Goal: Information Seeking & Learning: Compare options

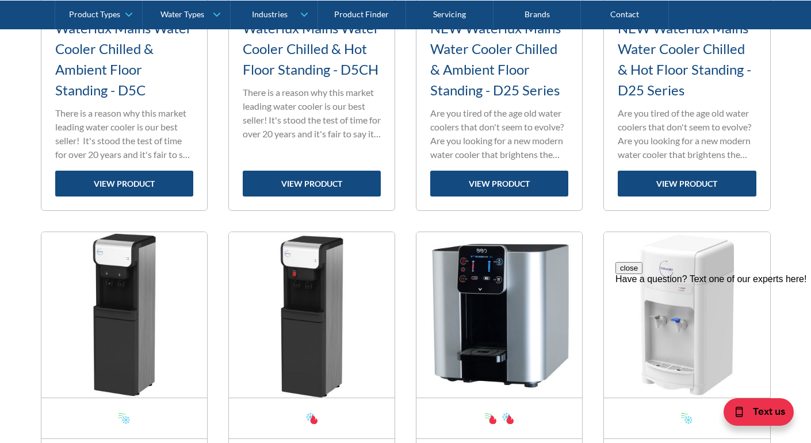
scroll to position [688, 0]
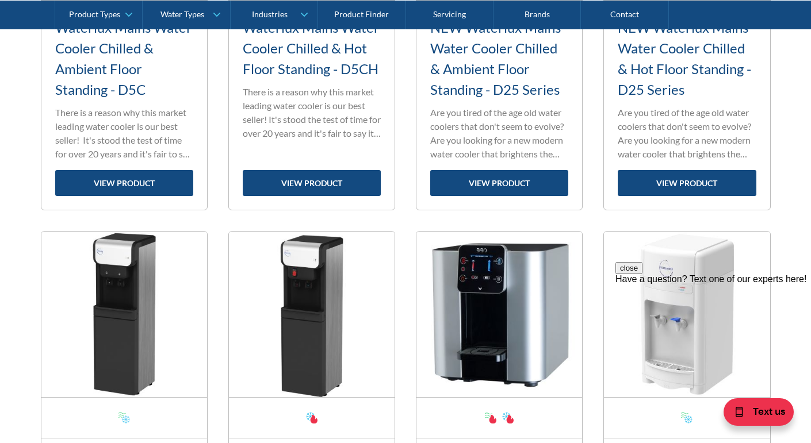
click at [642, 274] on button "close" at bounding box center [628, 268] width 27 height 12
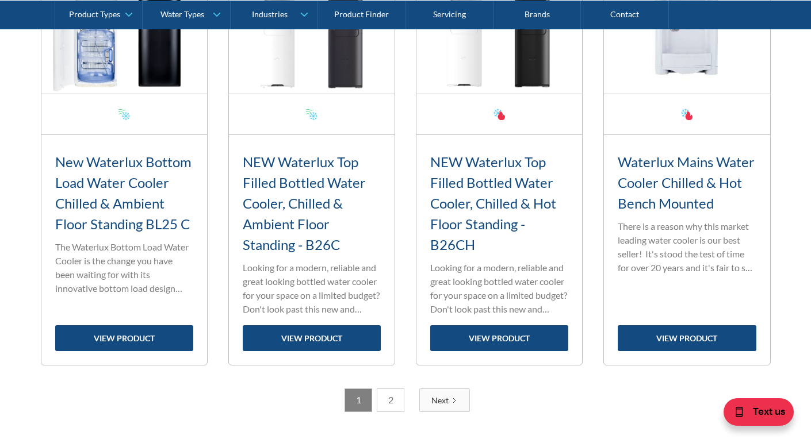
scroll to position [1909, 0]
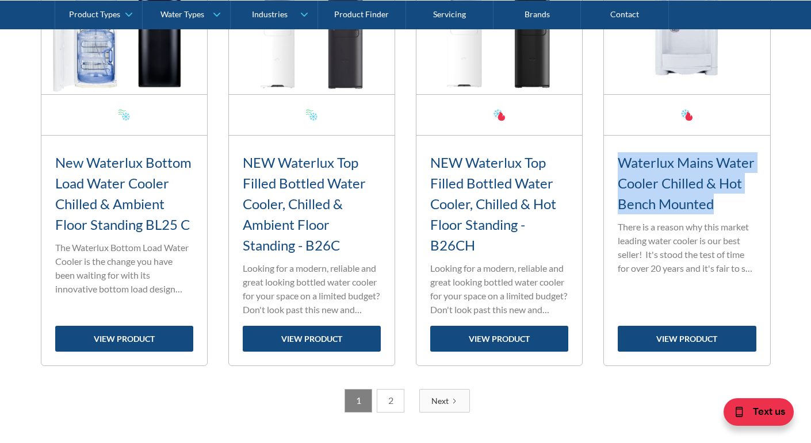
drag, startPoint x: 614, startPoint y: 154, endPoint x: 701, endPoint y: 201, distance: 99.6
click at [733, 201] on div "Waterlux Mains Water Cooler Chilled & Hot Bench Mounted Standard range filter t…" at bounding box center [687, 251] width 166 height 230
copy h3 "Waterlux Mains Water Cooler Chilled & Hot Bench Mounted"
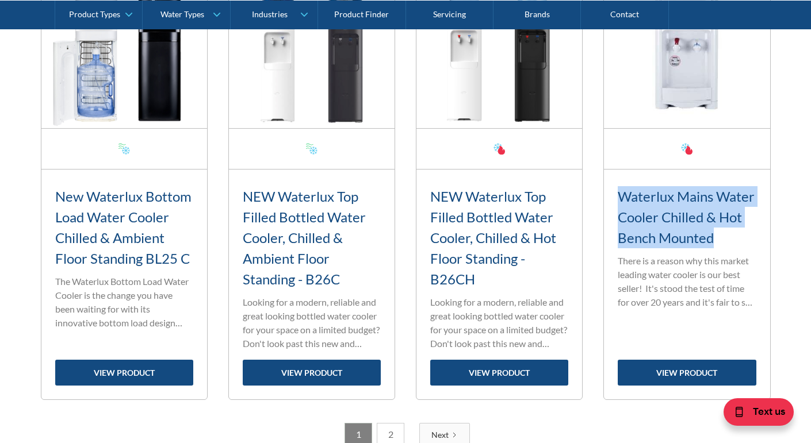
scroll to position [1876, 0]
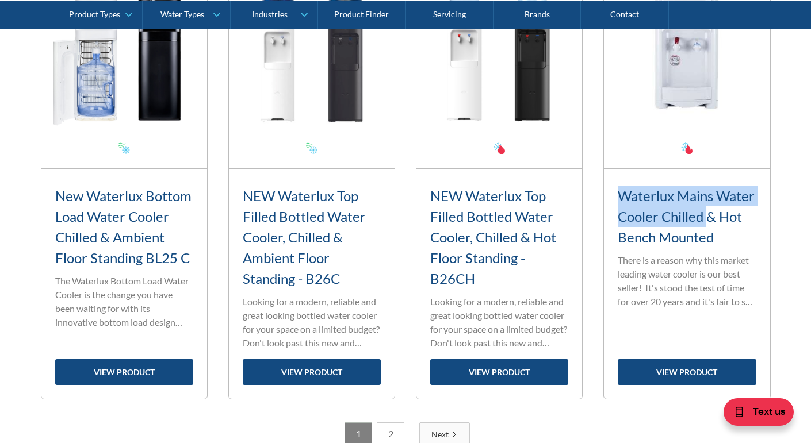
drag, startPoint x: 618, startPoint y: 189, endPoint x: 707, endPoint y: 209, distance: 90.8
click at [707, 209] on h3 "Waterlux Mains Water Cooler Chilled & Hot Bench Mounted" at bounding box center [687, 217] width 138 height 62
copy h3 "Waterlux Mains Water Cooler Chilled"
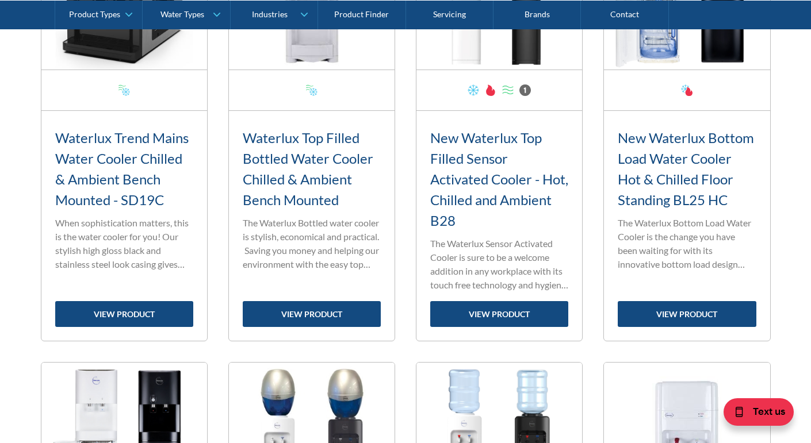
scroll to position [1478, 0]
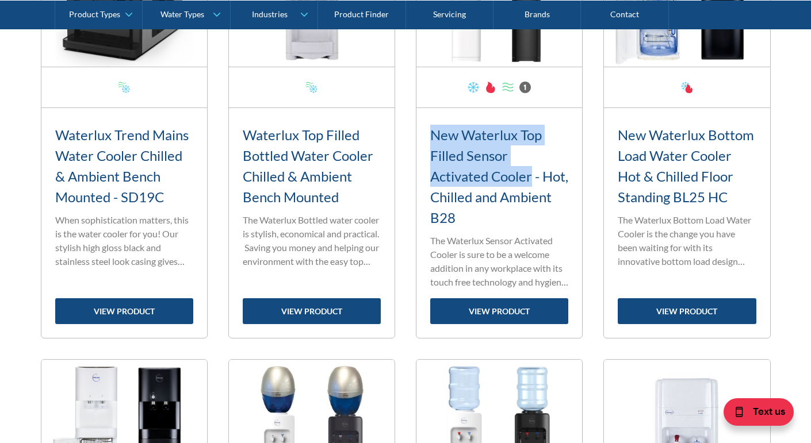
drag, startPoint x: 481, startPoint y: 138, endPoint x: 531, endPoint y: 171, distance: 59.3
click at [531, 171] on h3 "New Waterlux Top Filled Sensor Activated Cooler - Hot, Chilled and Ambient B28" at bounding box center [499, 177] width 138 height 104
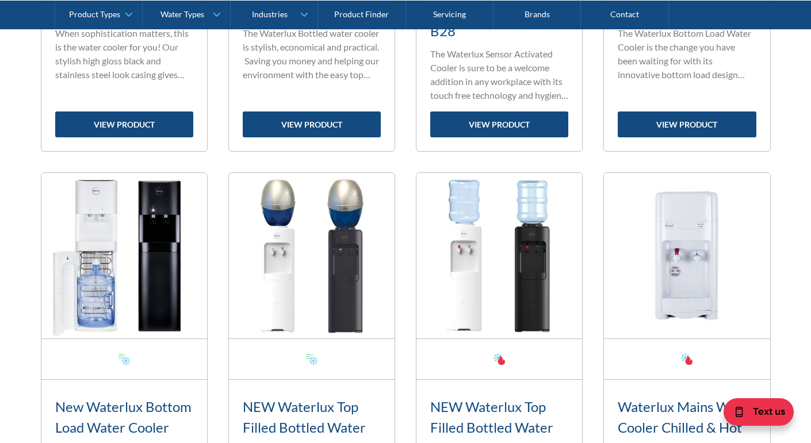
scroll to position [1797, 0]
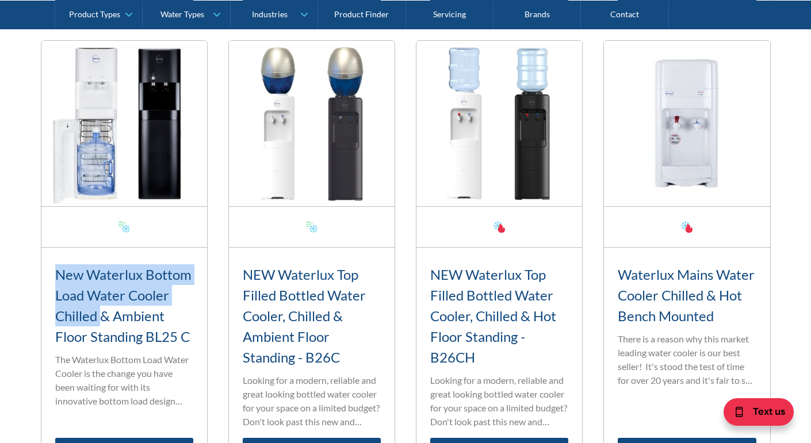
drag, startPoint x: 55, startPoint y: 267, endPoint x: 98, endPoint y: 307, distance: 58.6
click at [99, 306] on h3 "New Waterlux Bottom Load Water Cooler Chilled & Ambient Floor Standing BL25 C" at bounding box center [124, 306] width 138 height 83
copy h3 "New Waterlux Bottom Load Water Cooler Chilled"
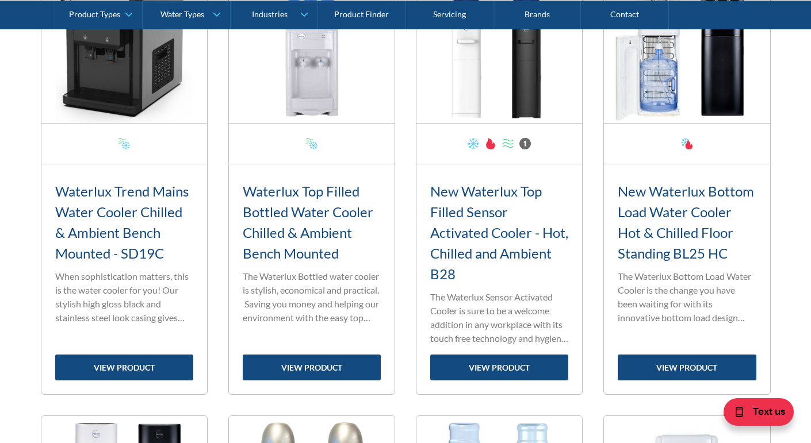
scroll to position [1427, 0]
